Goal: Information Seeking & Learning: Learn about a topic

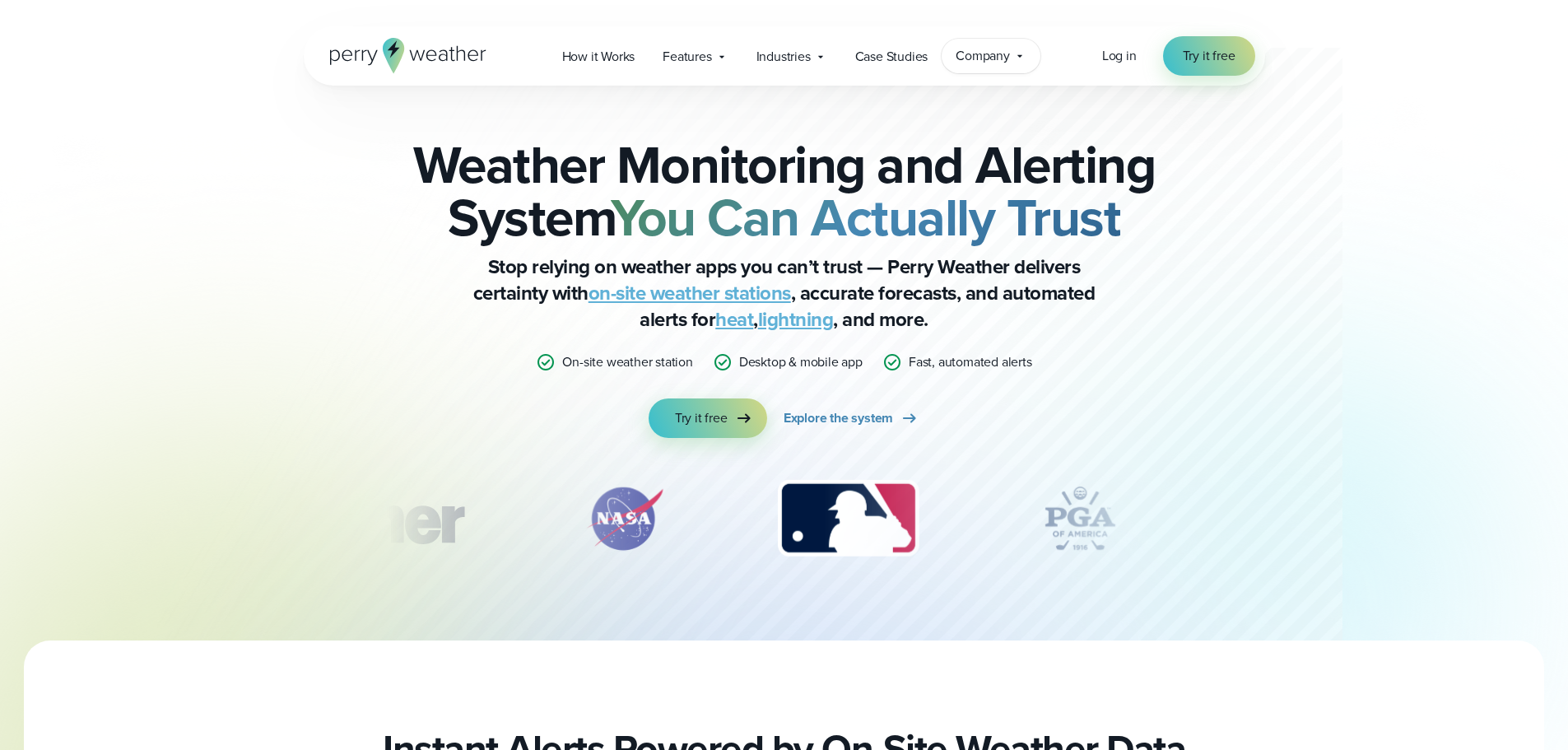
click at [1007, 57] on span "Company" at bounding box center [982, 56] width 54 height 20
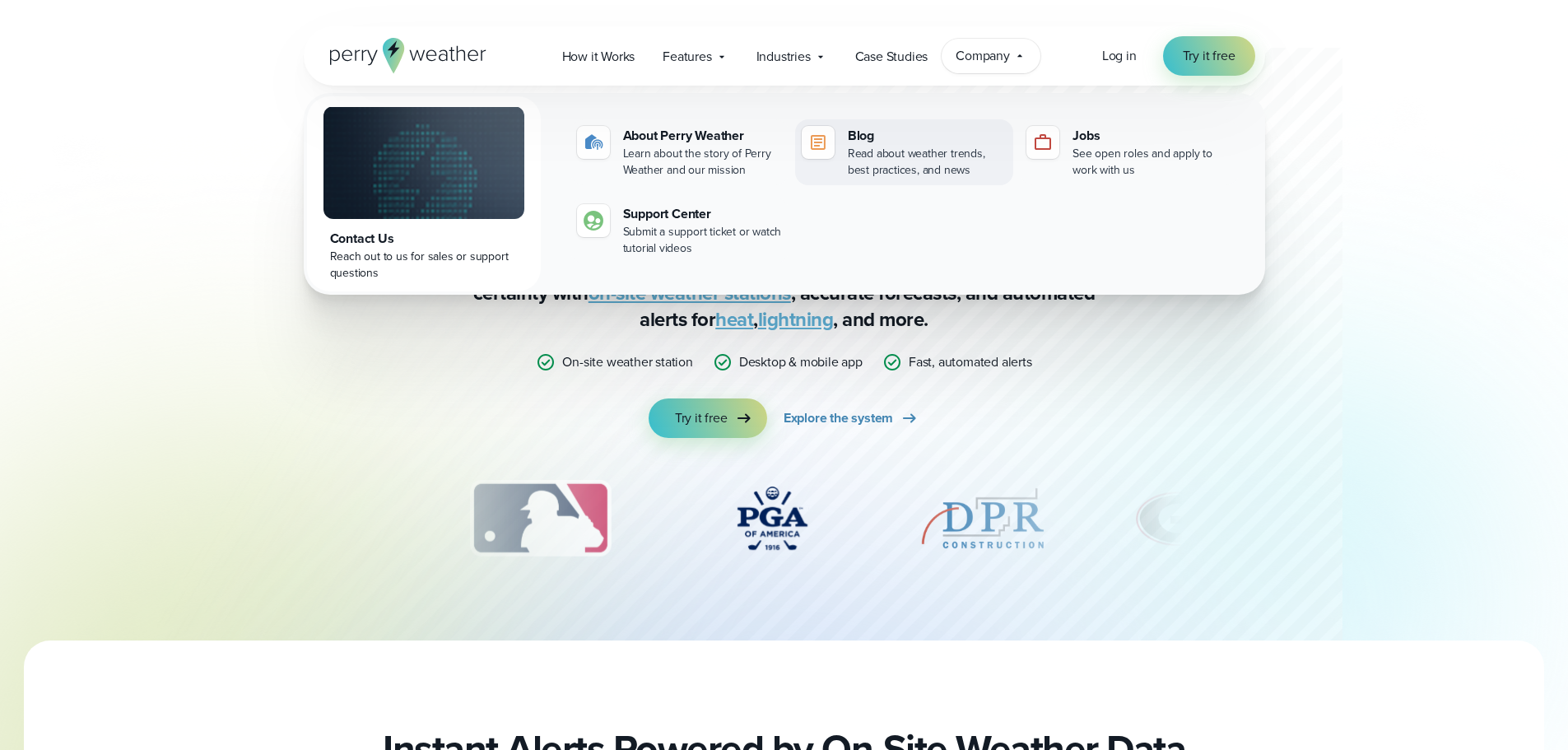
click at [861, 133] on div "Blog" at bounding box center [927, 136] width 159 height 20
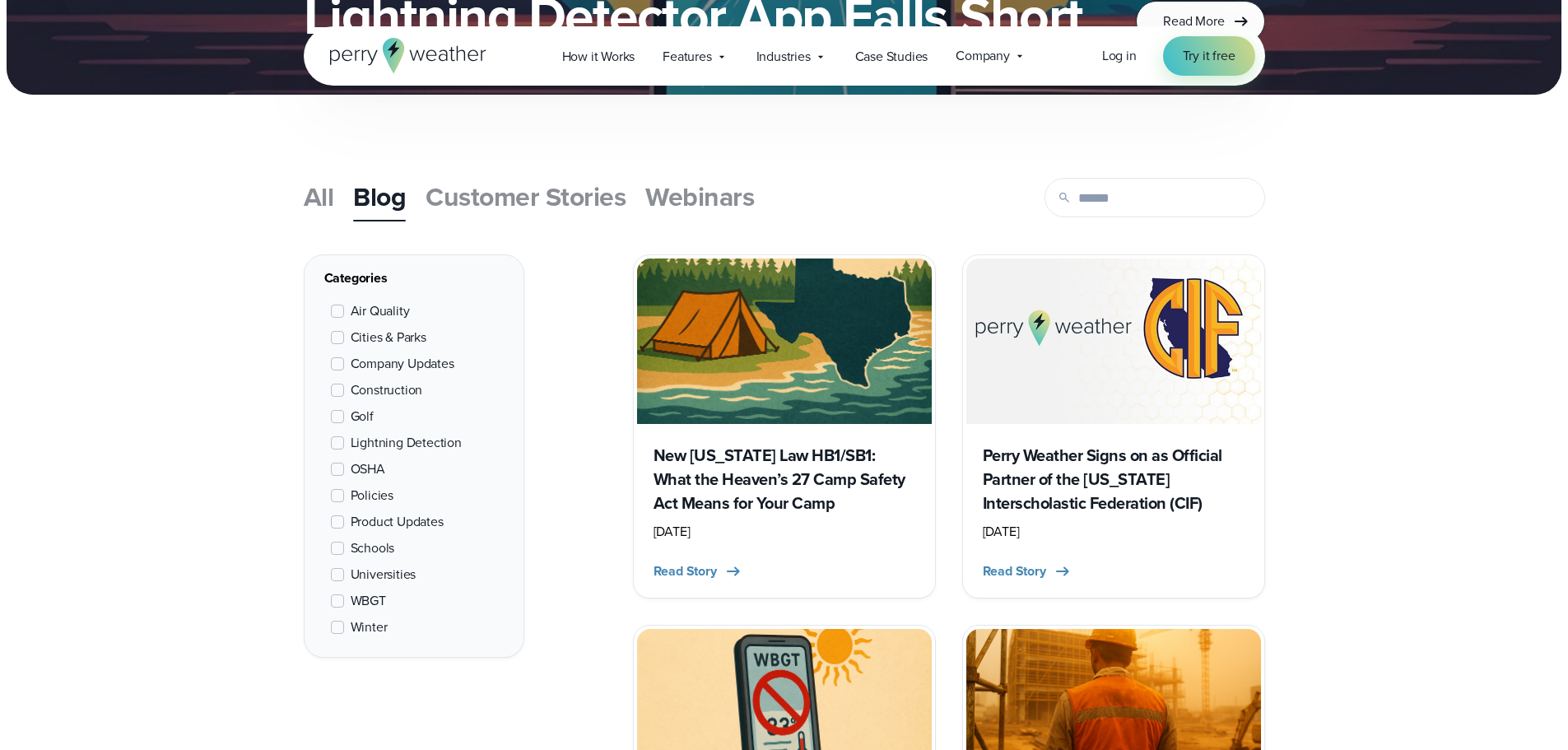
scroll to position [576, 0]
